Goal: Transaction & Acquisition: Book appointment/travel/reservation

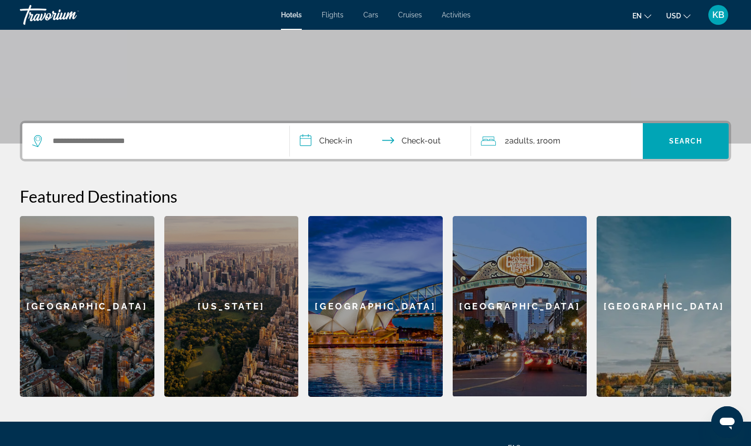
scroll to position [194, 0]
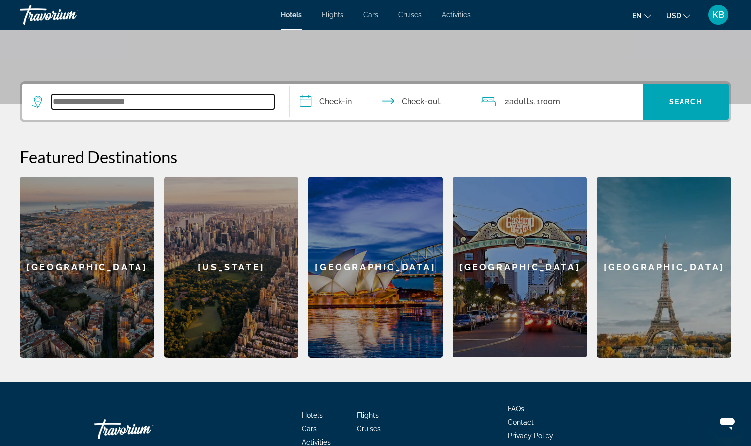
click at [140, 101] on input "Search widget" at bounding box center [163, 101] width 223 height 15
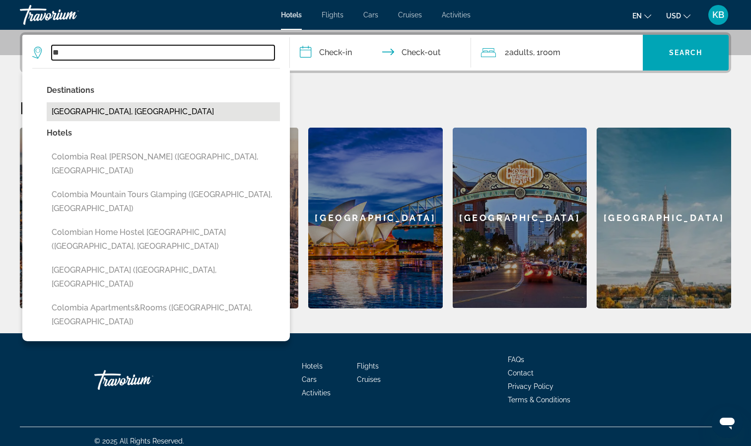
type input "*"
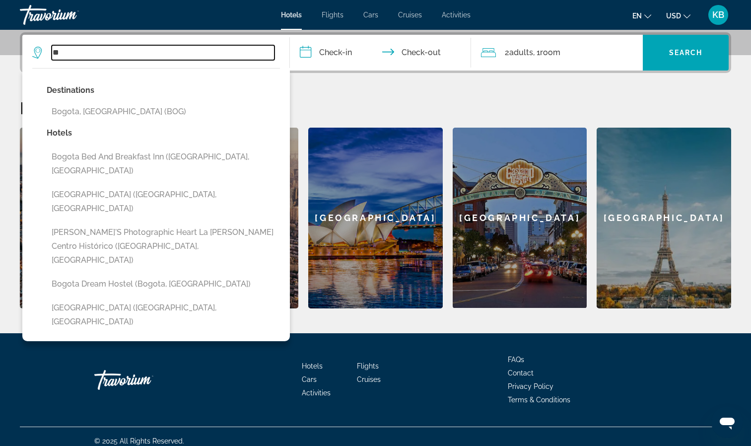
type input "*"
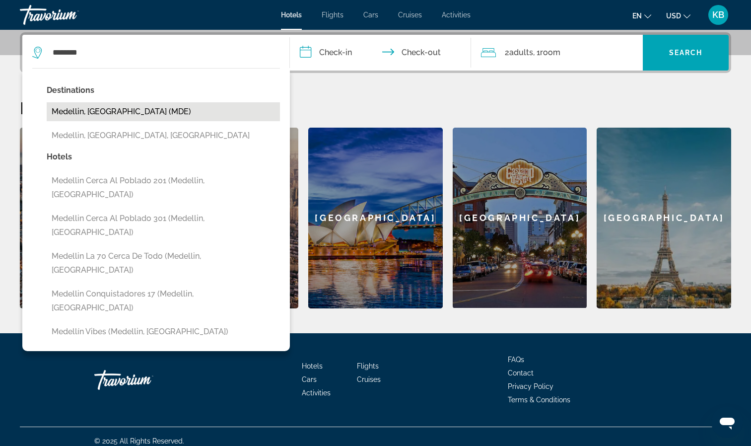
click at [112, 115] on button "Medellin, [GEOGRAPHIC_DATA] (MDE)" at bounding box center [163, 111] width 233 height 19
type input "**********"
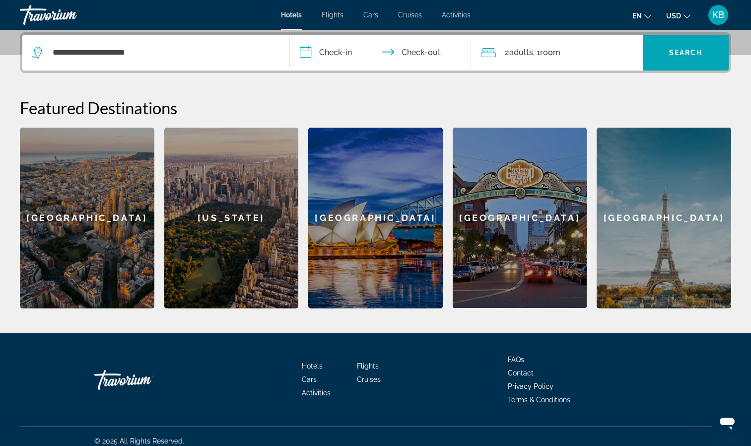
click at [342, 56] on input "**********" at bounding box center [383, 54] width 186 height 39
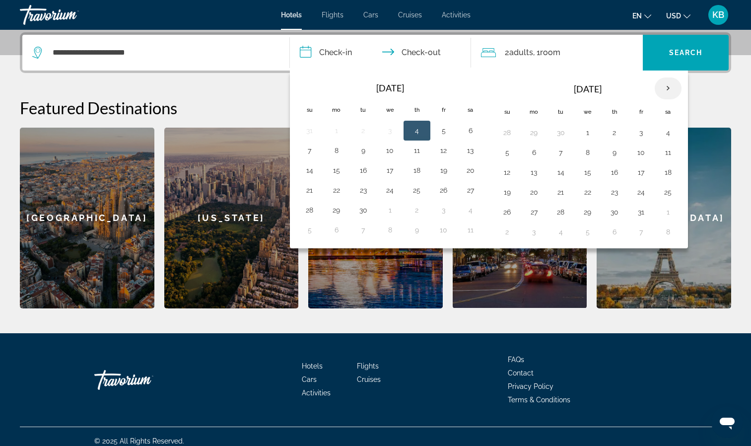
click at [662, 94] on th "Next month" at bounding box center [668, 88] width 27 height 22
click at [664, 174] on button "20" at bounding box center [668, 172] width 16 height 14
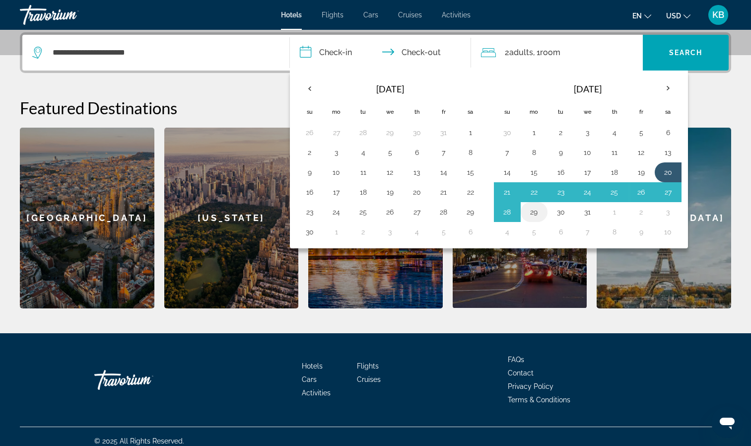
click at [541, 212] on button "29" at bounding box center [534, 212] width 16 height 14
type input "**********"
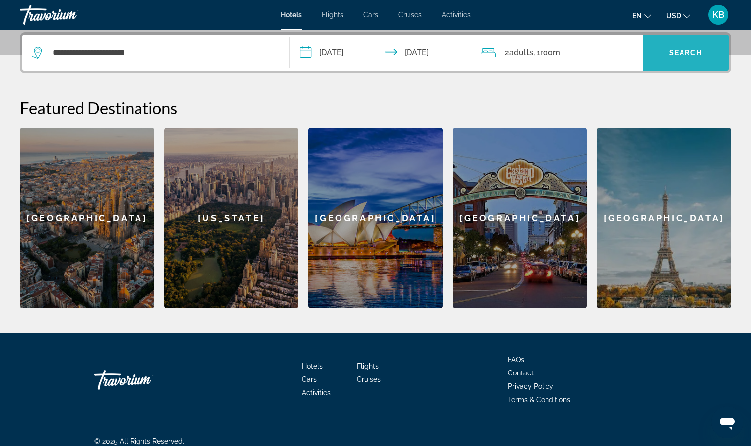
click at [693, 66] on span "Search widget" at bounding box center [686, 53] width 86 height 36
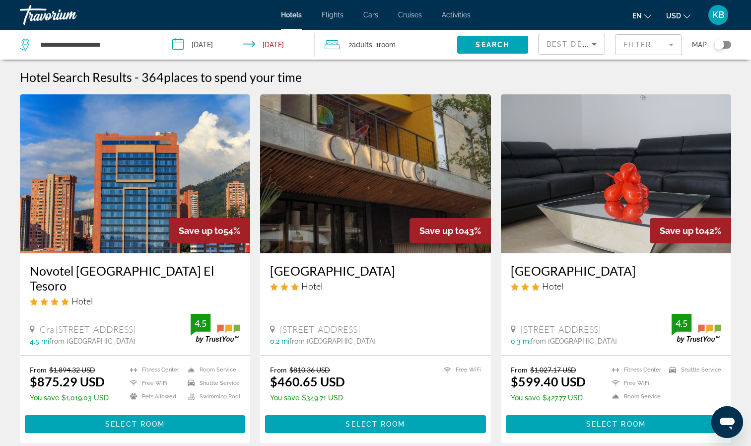
click at [683, 22] on button "USD USD ($) MXN (Mex$) CAD (Can$) GBP (£) EUR (€) AUD (A$) NZD (NZ$) CNY (CN¥)" at bounding box center [678, 15] width 24 height 14
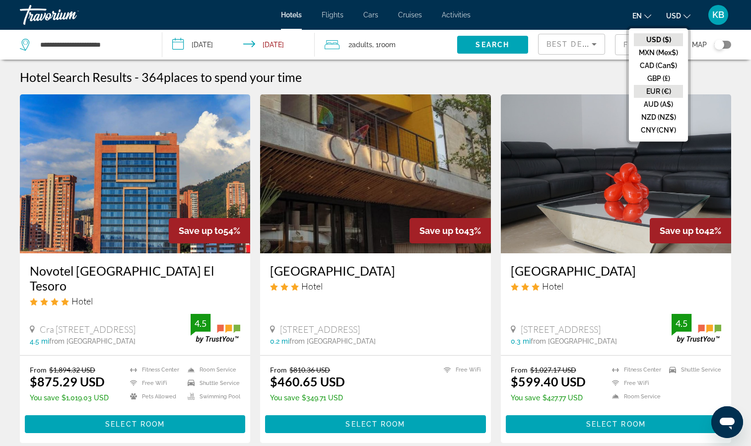
click at [670, 87] on button "EUR (€)" at bounding box center [658, 91] width 49 height 13
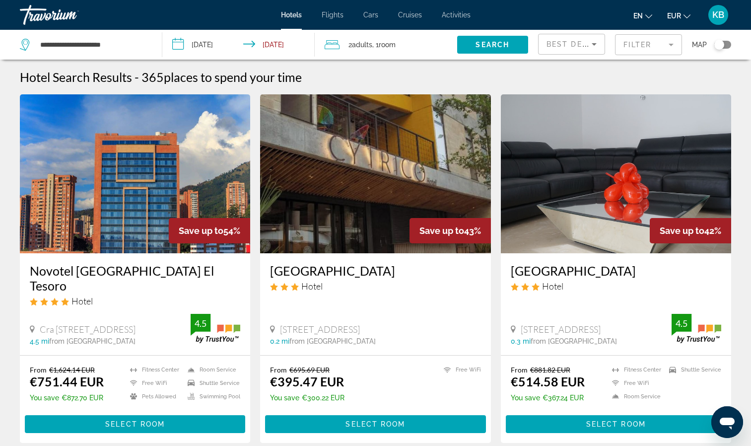
click at [669, 51] on mat-form-field "Filter" at bounding box center [648, 44] width 67 height 21
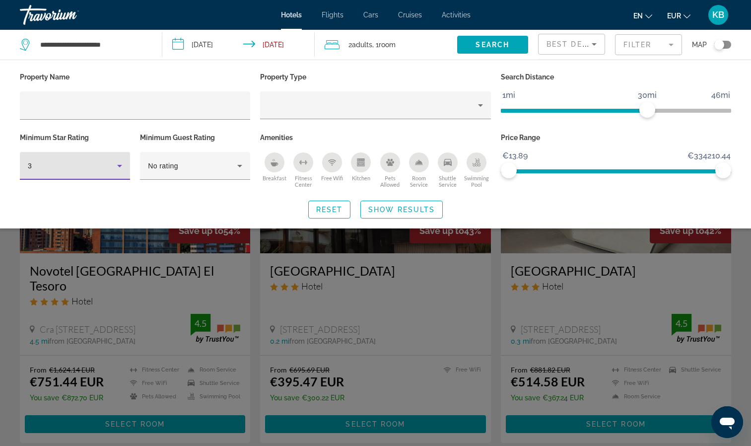
click at [122, 168] on icon "Hotel Filters" at bounding box center [120, 166] width 12 height 12
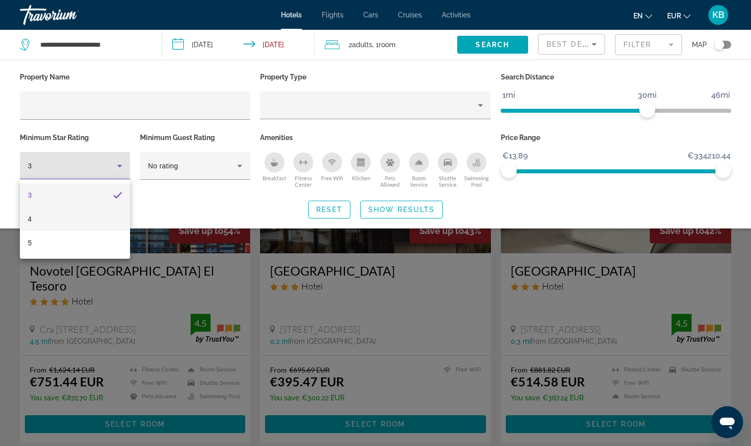
click at [95, 218] on mat-option "4" at bounding box center [75, 219] width 110 height 24
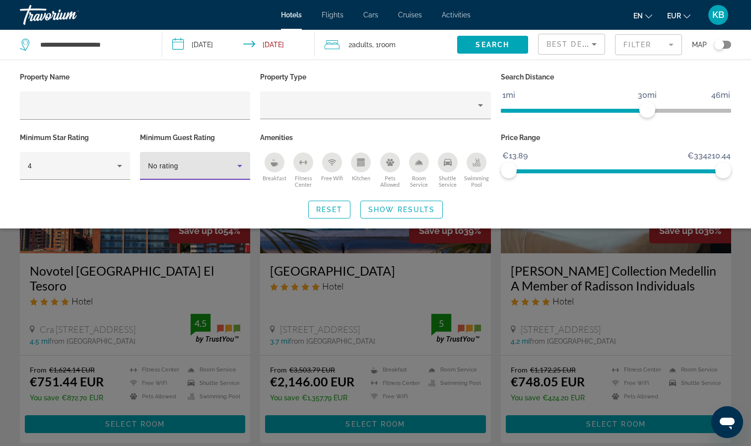
click at [213, 169] on div "No rating" at bounding box center [192, 166] width 89 height 12
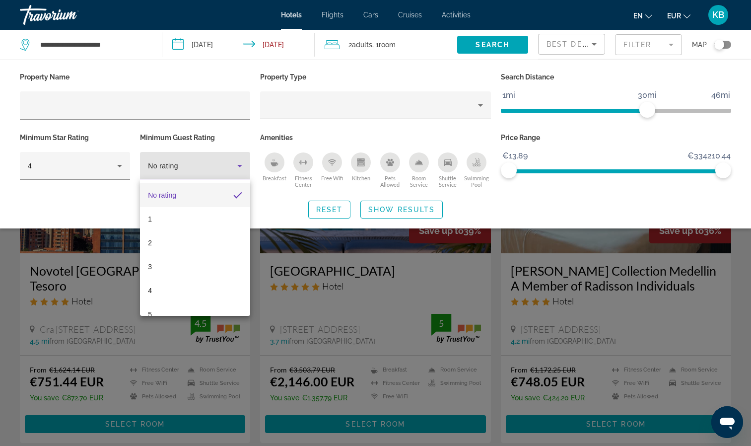
click at [213, 169] on div at bounding box center [375, 223] width 751 height 446
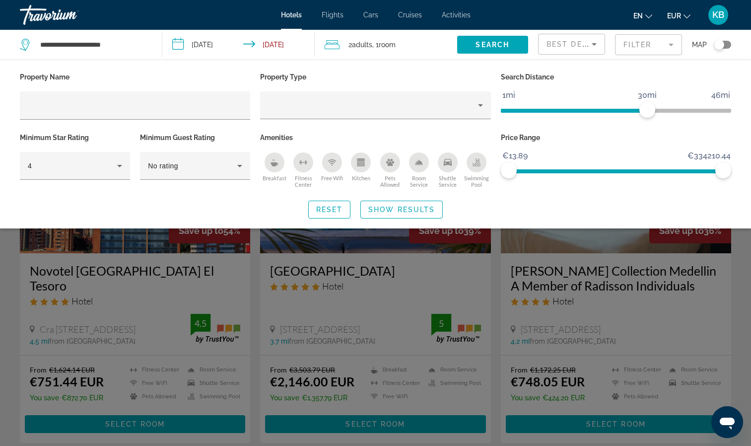
click at [480, 168] on div "Swimming Pool" at bounding box center [477, 162] width 20 height 20
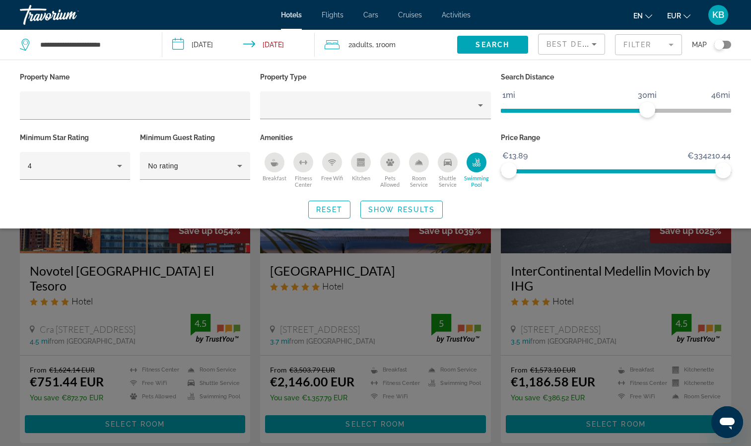
click at [274, 161] on icon "Breakfast" at bounding box center [275, 162] width 8 height 8
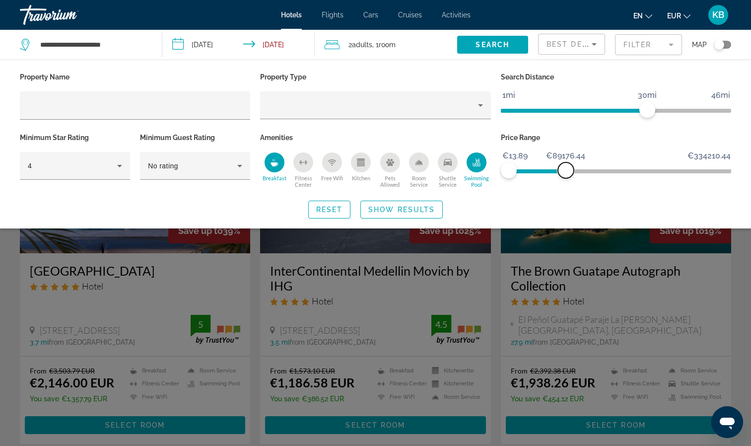
drag, startPoint x: 724, startPoint y: 172, endPoint x: 566, endPoint y: 188, distance: 158.2
click at [566, 188] on div "Price Range €13.89 €334210.44 €13.89 €89176.44 €13.89 - €72170.11" at bounding box center [616, 161] width 240 height 60
click at [462, 109] on div "Property type" at bounding box center [372, 105] width 209 height 12
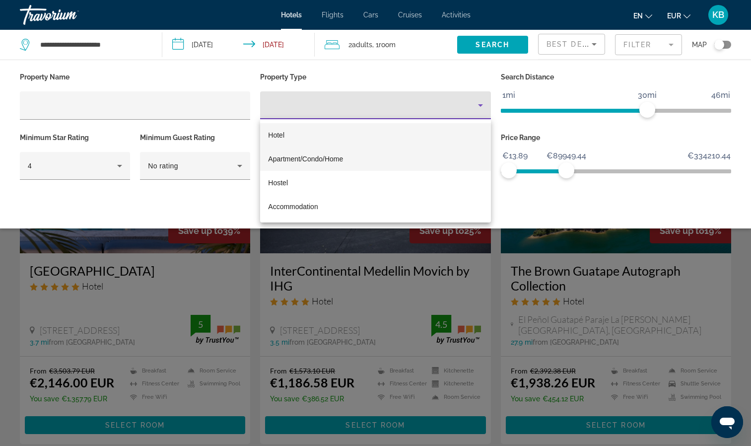
click at [418, 155] on mat-option "Apartment/Condo/Home" at bounding box center [375, 159] width 230 height 24
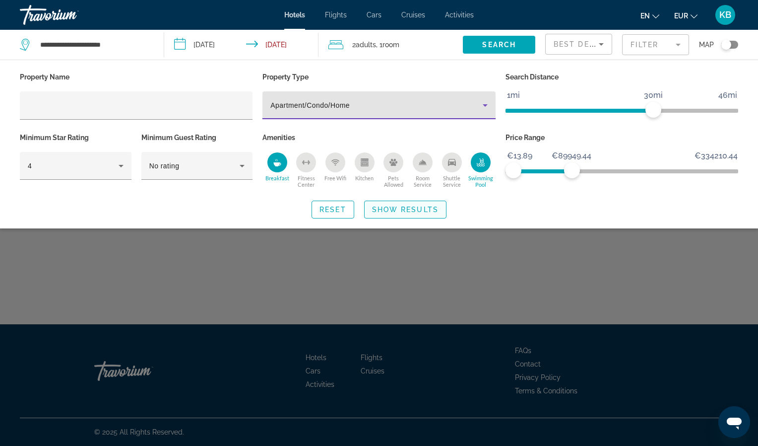
click at [381, 216] on span "Search widget" at bounding box center [405, 210] width 81 height 24
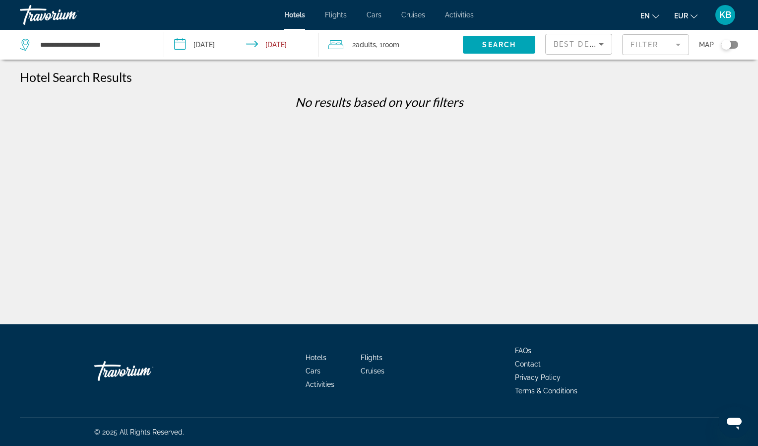
click at [638, 43] on mat-form-field "Filter" at bounding box center [655, 44] width 67 height 21
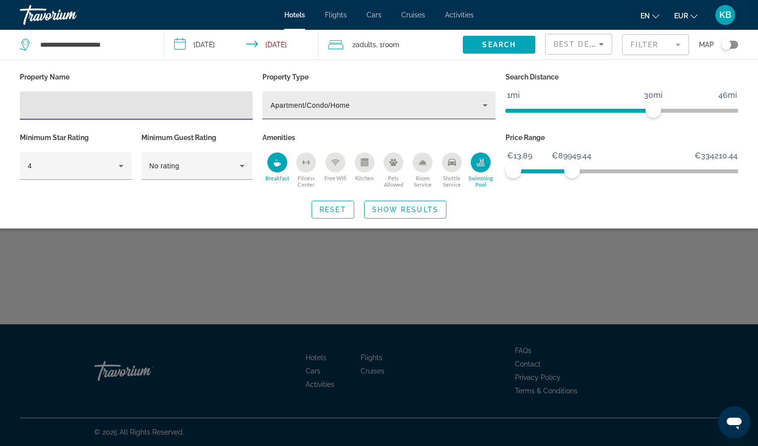
click at [371, 113] on div "Apartment/Condo/Home" at bounding box center [379, 105] width 217 height 28
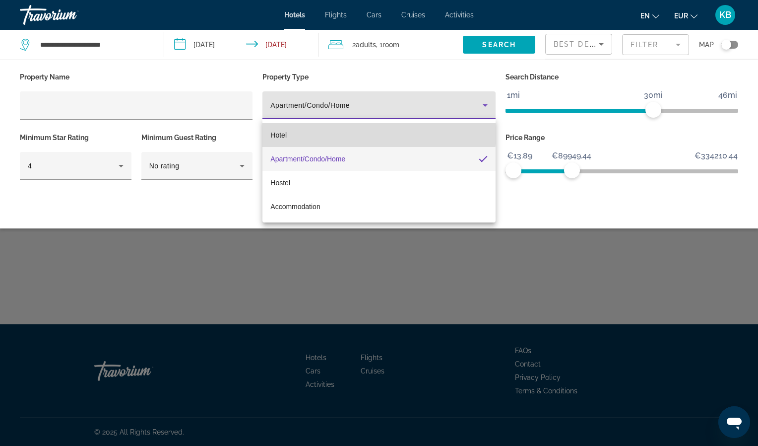
click at [348, 132] on mat-option "Hotel" at bounding box center [379, 135] width 233 height 24
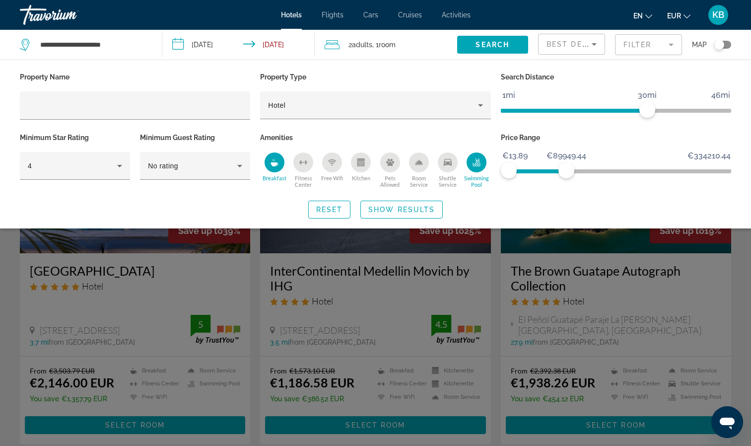
click at [589, 55] on div "Best Deals" at bounding box center [571, 45] width 67 height 30
click at [587, 43] on span "Best Deals" at bounding box center [573, 44] width 52 height 8
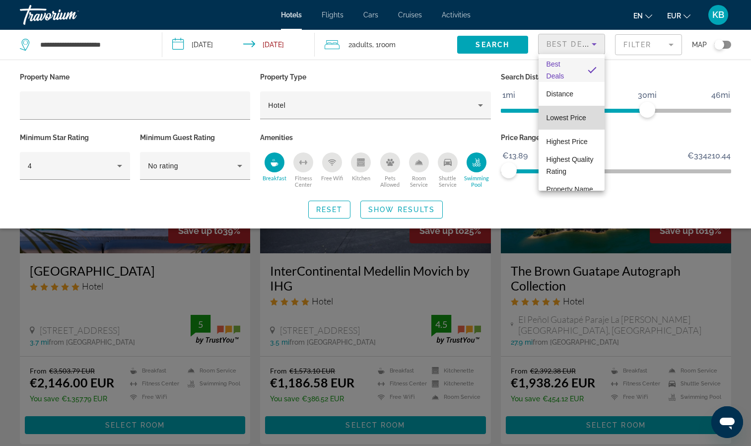
click at [574, 121] on span "Lowest Price" at bounding box center [567, 118] width 40 height 8
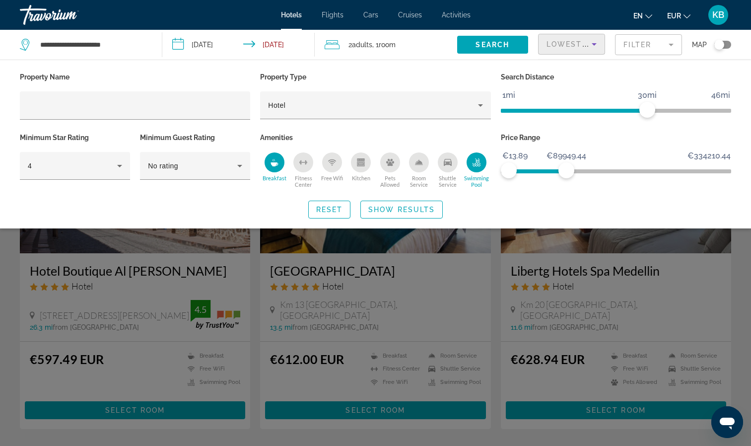
click at [582, 431] on div "Search widget" at bounding box center [375, 297] width 751 height 297
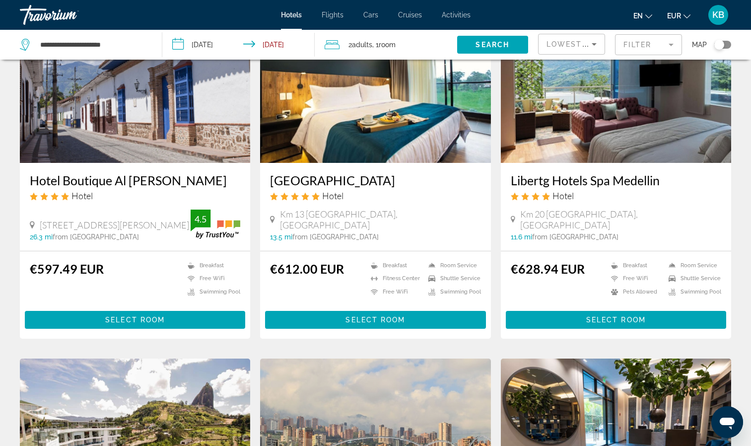
scroll to position [93, 0]
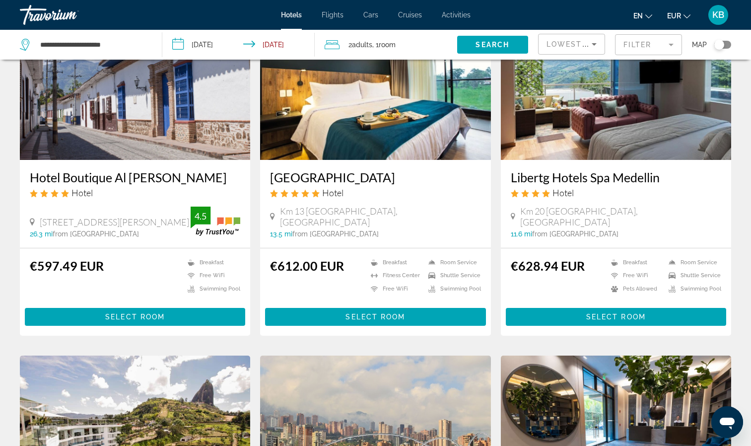
click at [137, 34] on div "**********" at bounding box center [86, 45] width 132 height 30
click at [127, 41] on input "**********" at bounding box center [93, 44] width 108 height 15
type input "*"
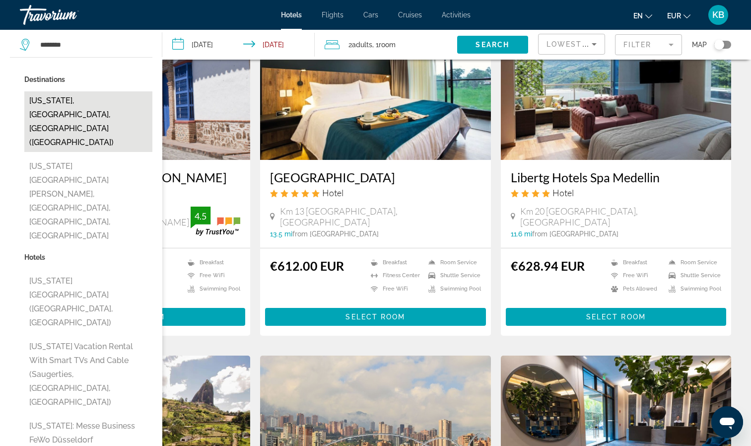
click at [83, 100] on button "[US_STATE], [GEOGRAPHIC_DATA], [GEOGRAPHIC_DATA] ([GEOGRAPHIC_DATA])" at bounding box center [88, 121] width 128 height 61
type input "**********"
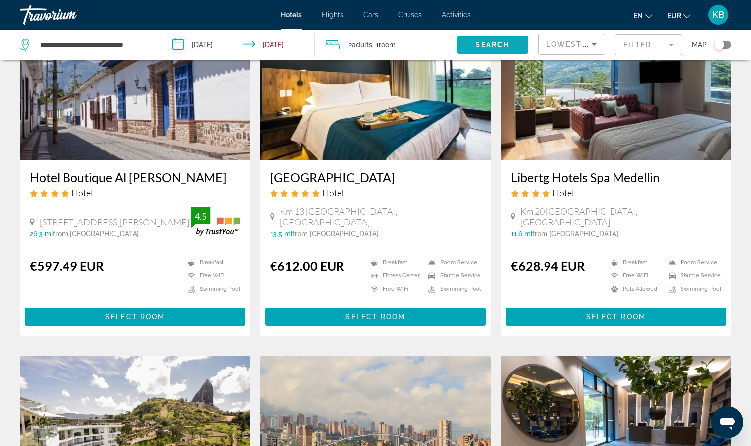
click at [495, 35] on span "Search widget" at bounding box center [492, 45] width 71 height 24
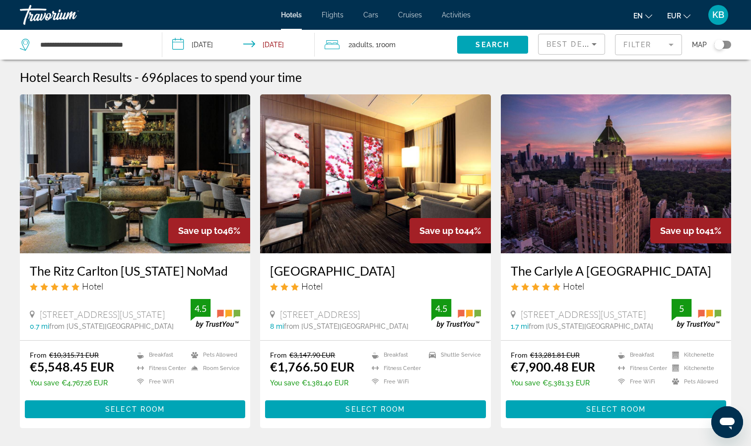
click at [560, 46] on span "Best Deals" at bounding box center [573, 44] width 52 height 8
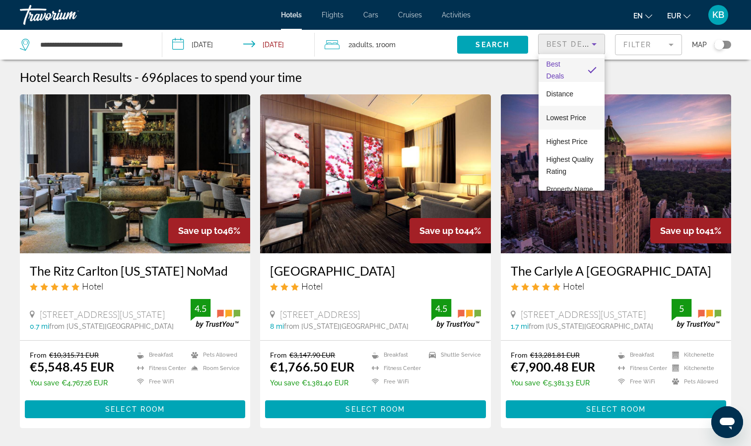
click at [554, 117] on span "Lowest Price" at bounding box center [567, 118] width 40 height 8
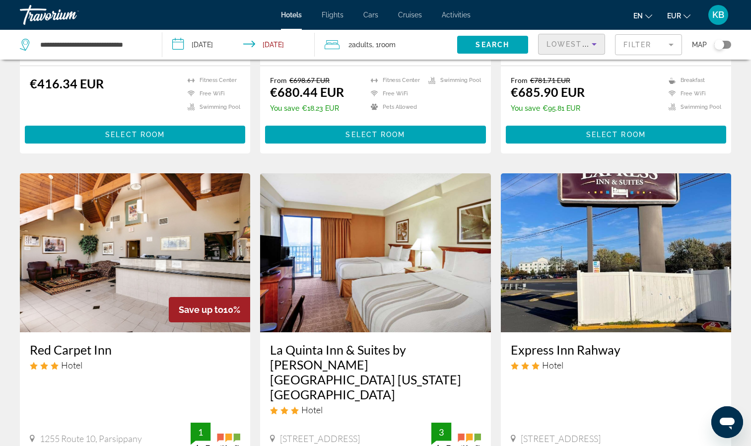
scroll to position [290, 0]
